Goal: Transaction & Acquisition: Purchase product/service

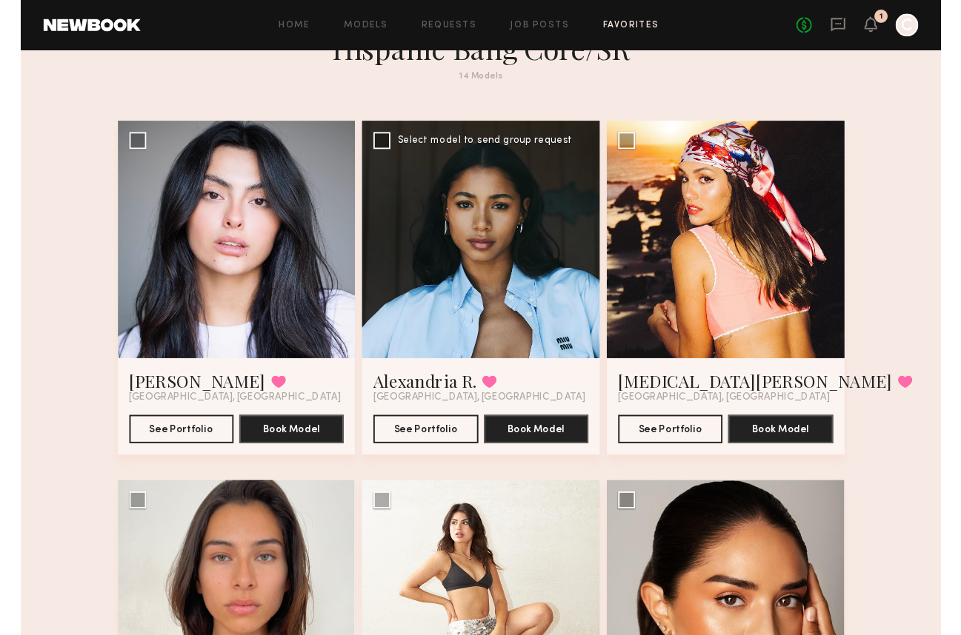
scroll to position [71, 0]
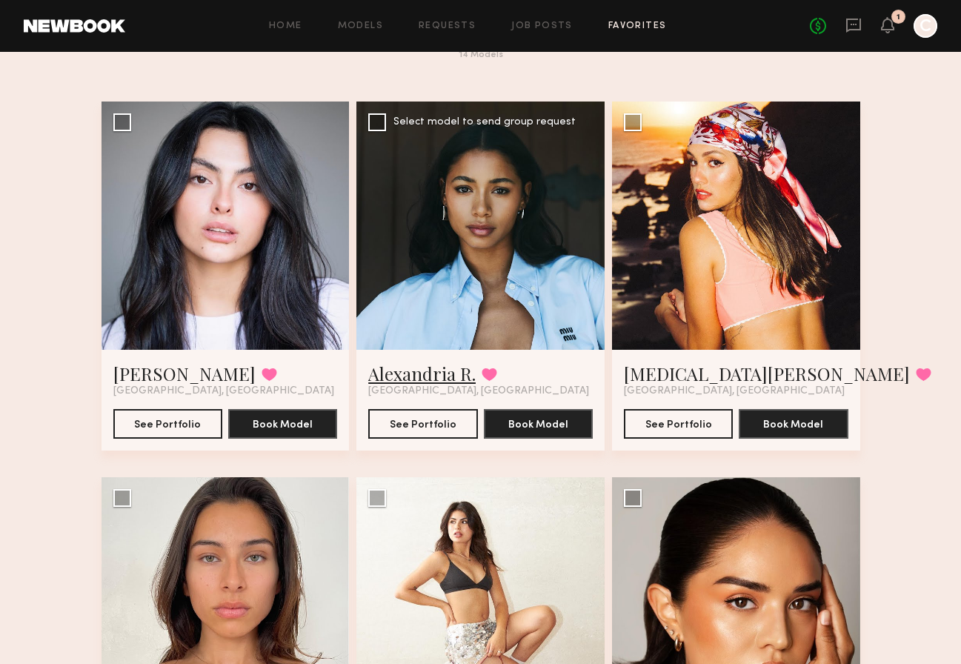
click at [445, 372] on link "Alexandria R." at bounding box center [421, 373] width 107 height 24
click at [441, 370] on link "Alexandria R." at bounding box center [421, 373] width 107 height 24
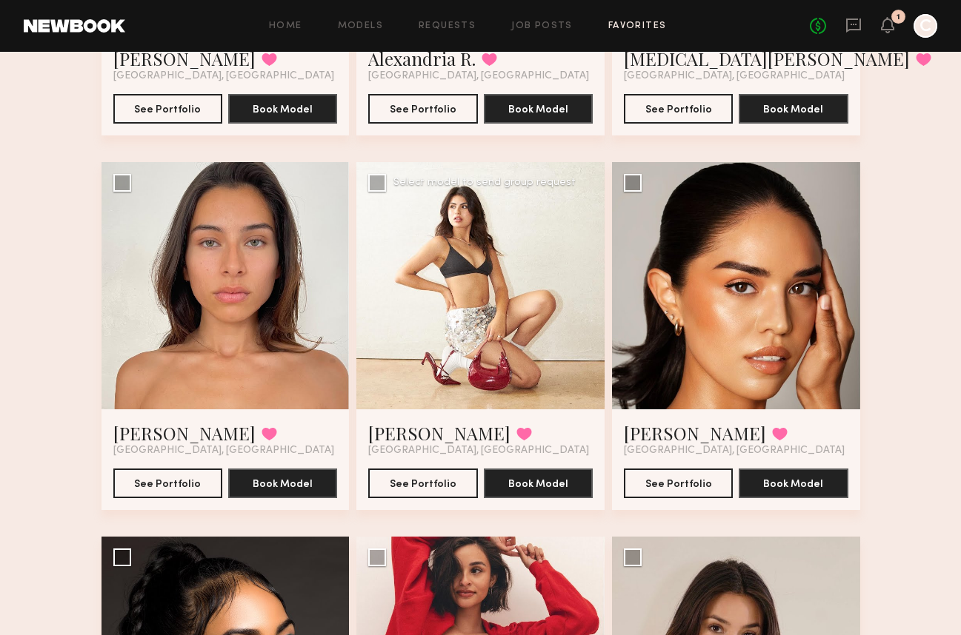
scroll to position [387, 0]
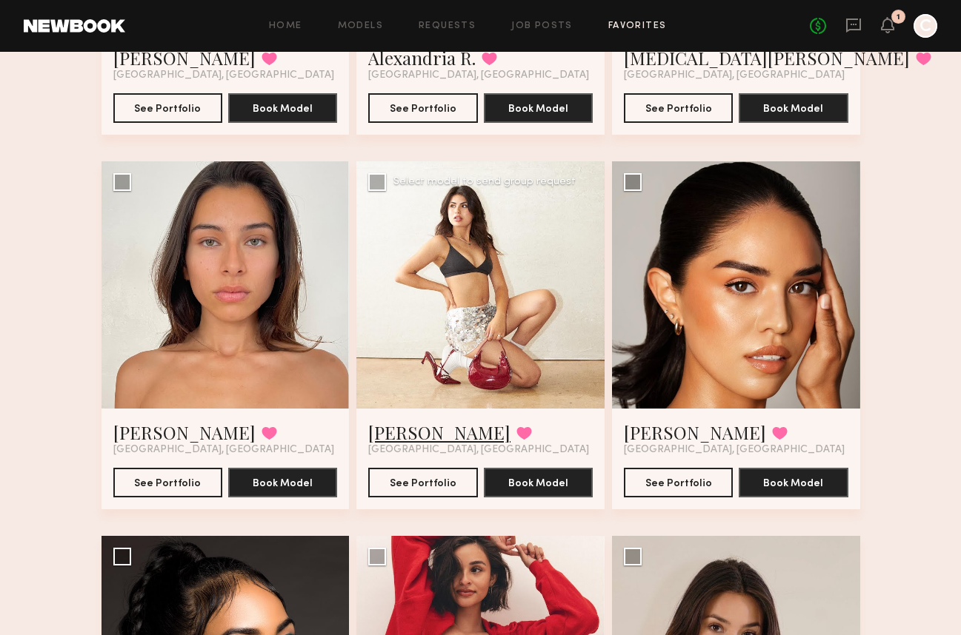
click at [390, 424] on link "[PERSON_NAME]" at bounding box center [439, 433] width 142 height 24
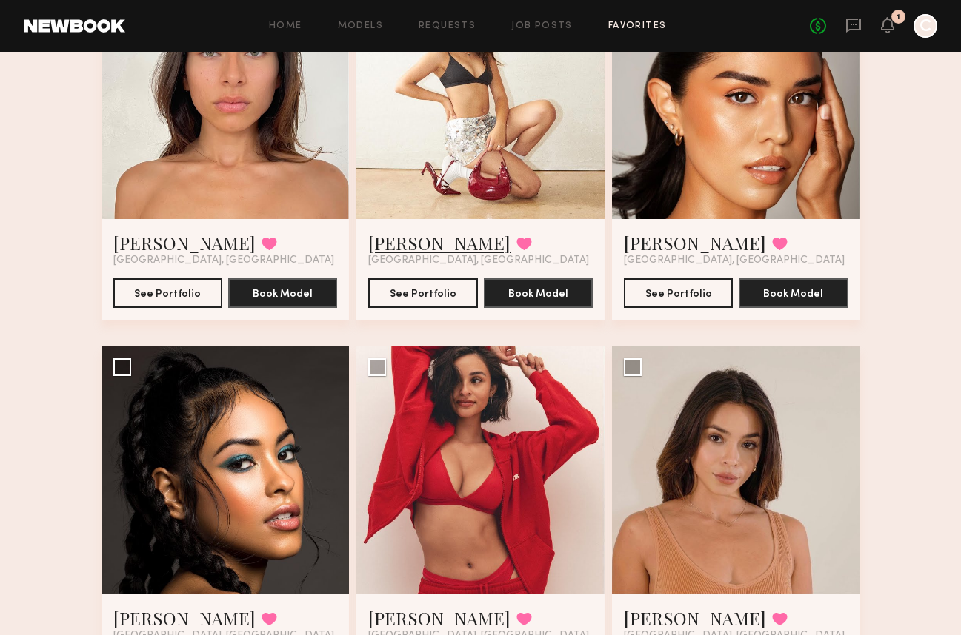
scroll to position [656, 0]
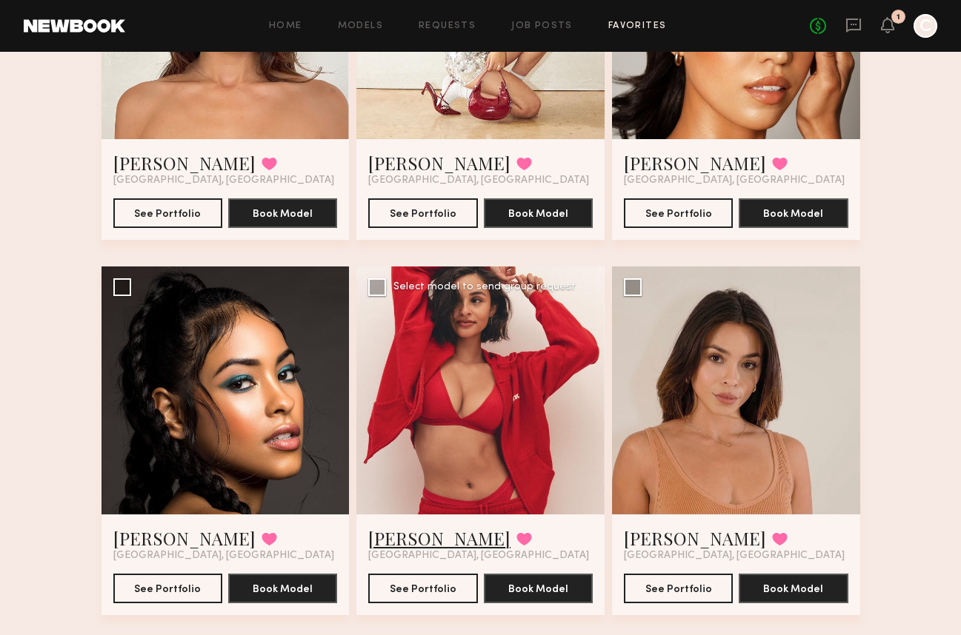
click at [382, 537] on link "Sofia L." at bounding box center [439, 539] width 142 height 24
click at [181, 533] on link "Nurys M." at bounding box center [184, 539] width 142 height 24
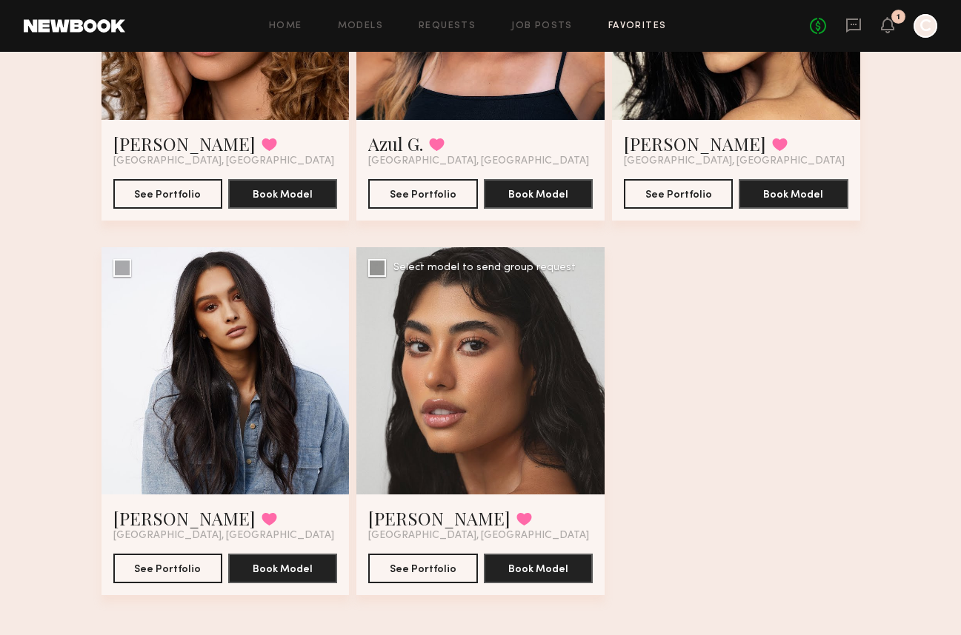
scroll to position [1432, 0]
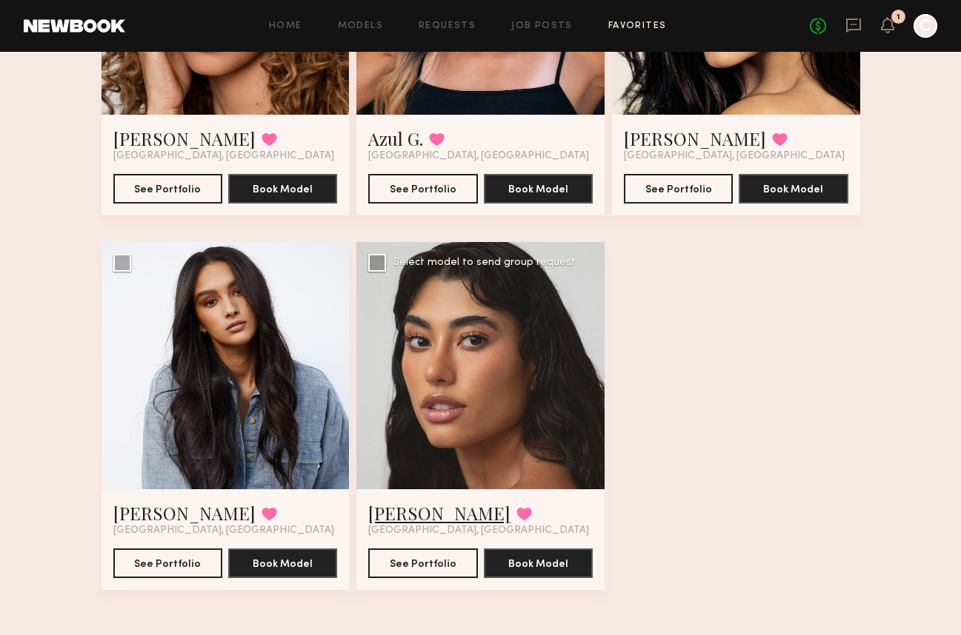
click at [373, 513] on link "Camila R." at bounding box center [439, 513] width 142 height 24
click at [132, 509] on link "Brianna G." at bounding box center [184, 513] width 142 height 24
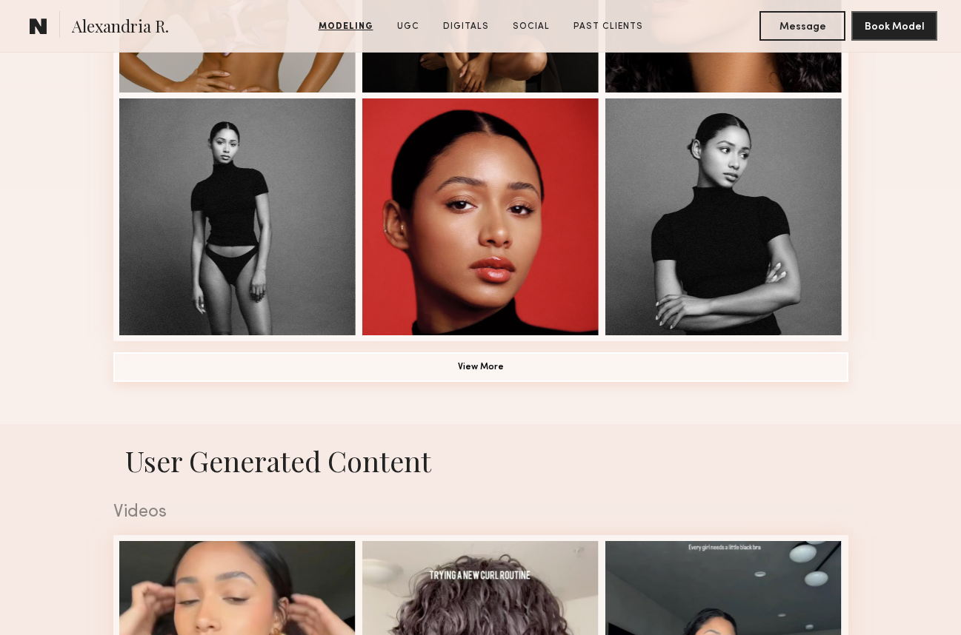
scroll to position [1061, 0]
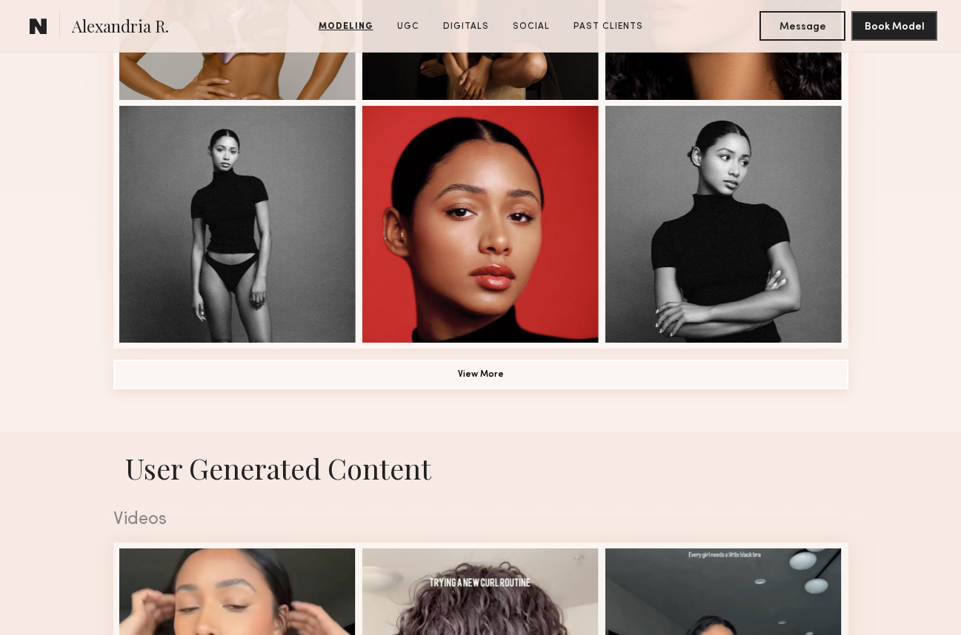
click at [553, 382] on button "View More" at bounding box center [480, 375] width 735 height 30
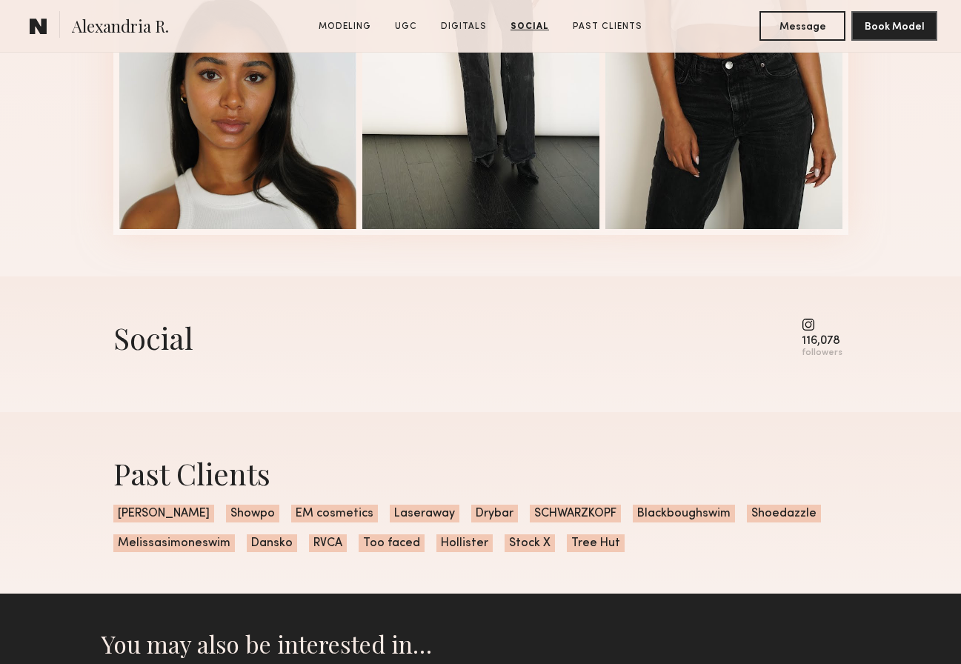
scroll to position [3545, 0]
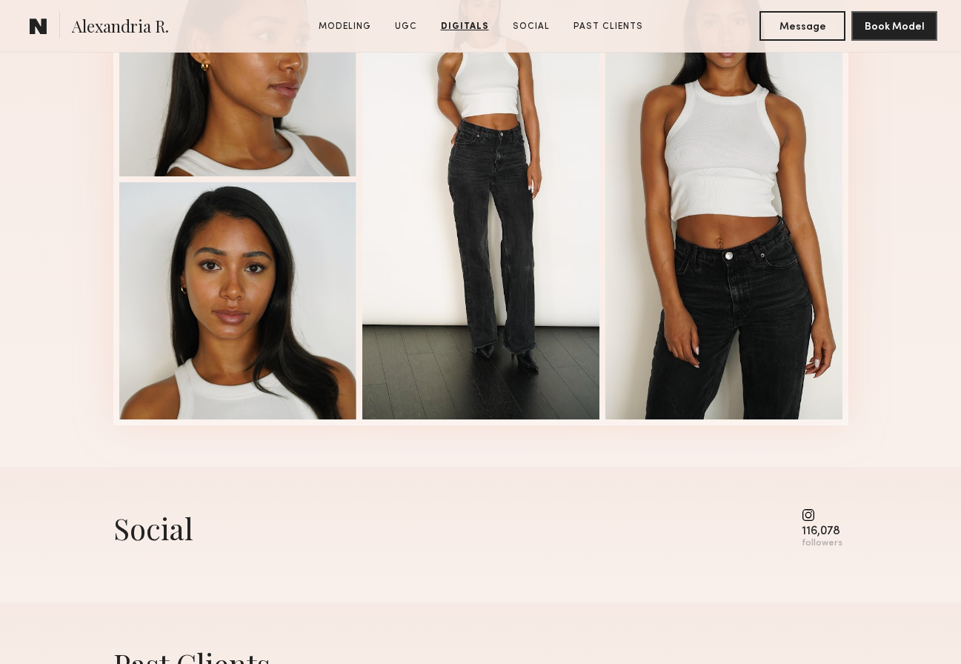
click at [811, 514] on common-icon at bounding box center [821, 514] width 41 height 13
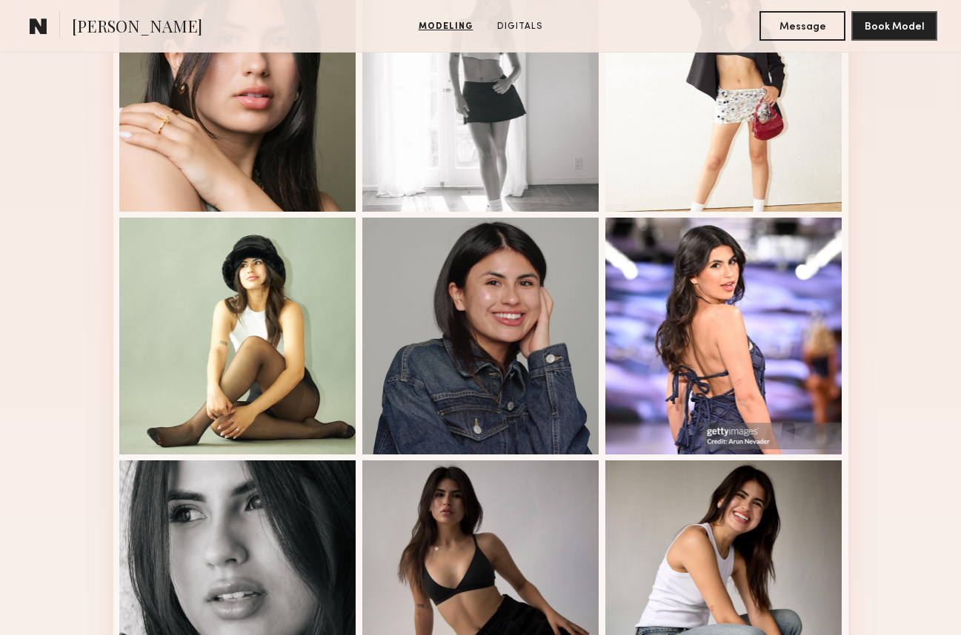
scroll to position [475, 0]
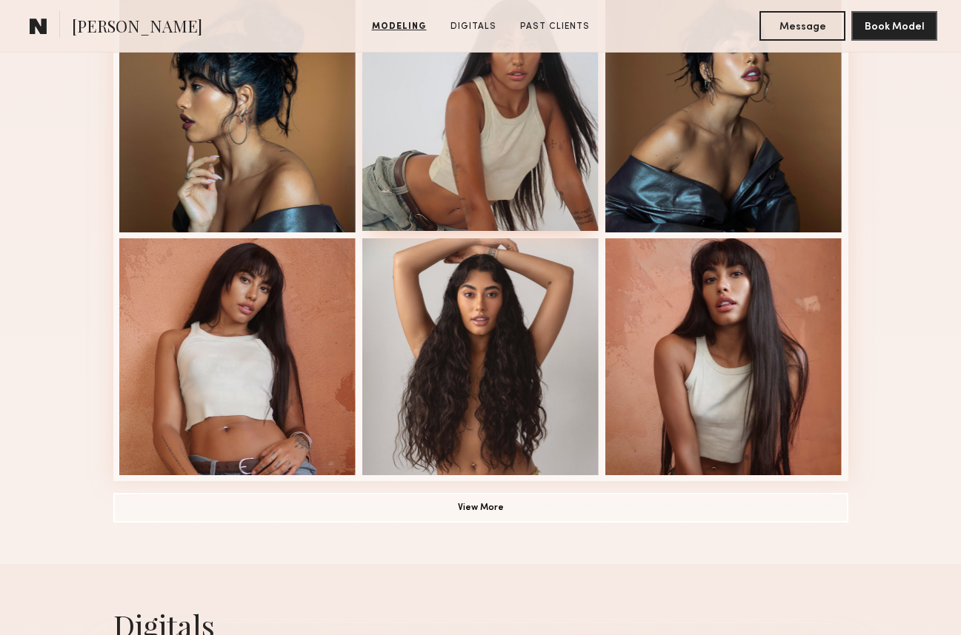
scroll to position [1049, 0]
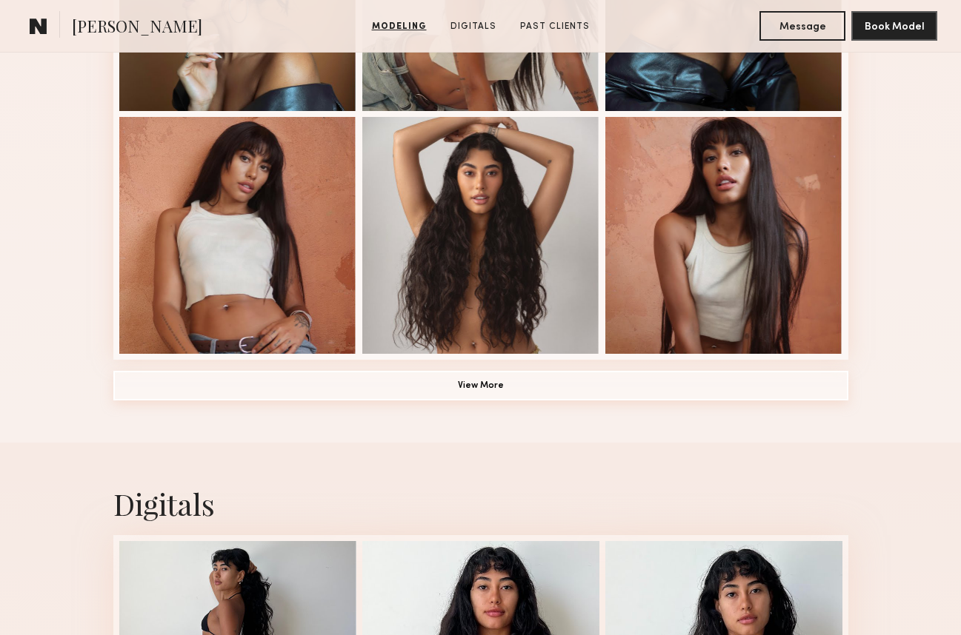
click at [373, 388] on button "View More" at bounding box center [480, 386] width 735 height 30
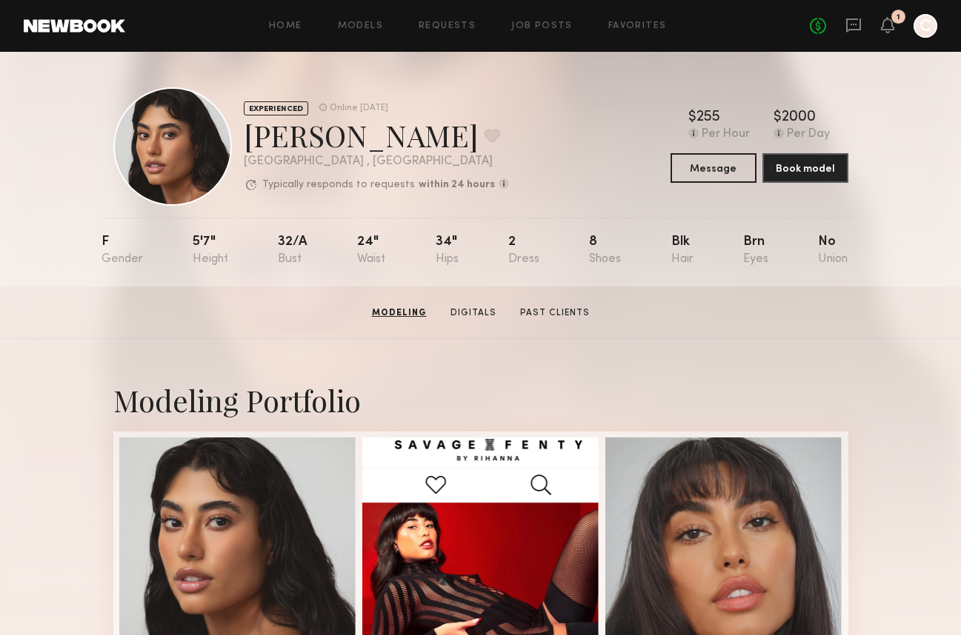
scroll to position [0, 0]
